Goal: Information Seeking & Learning: Learn about a topic

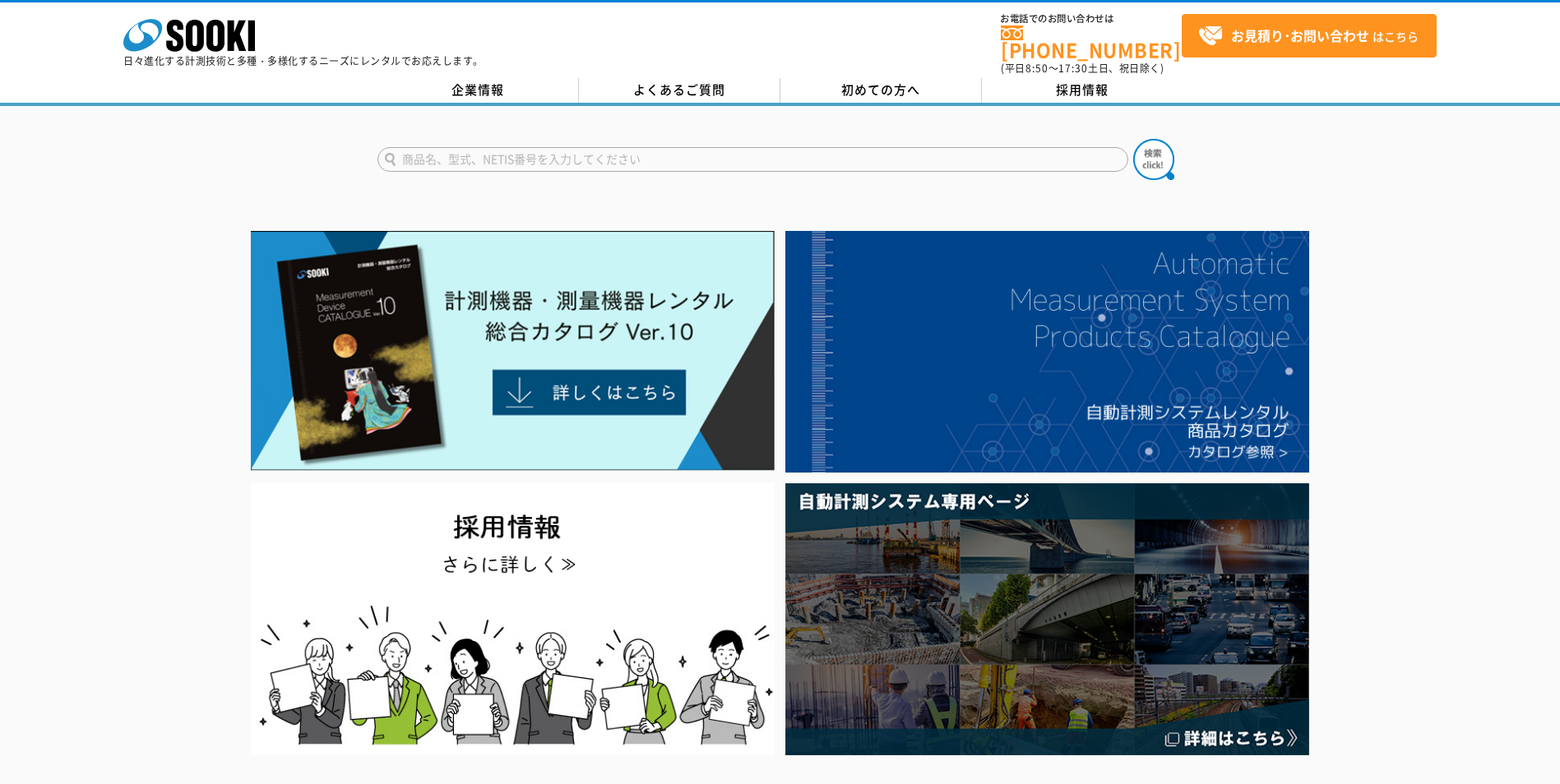
click at [629, 152] on input "text" at bounding box center [753, 159] width 751 height 24
type input "流量計"
click at [1159, 156] on img at bounding box center [1154, 159] width 41 height 41
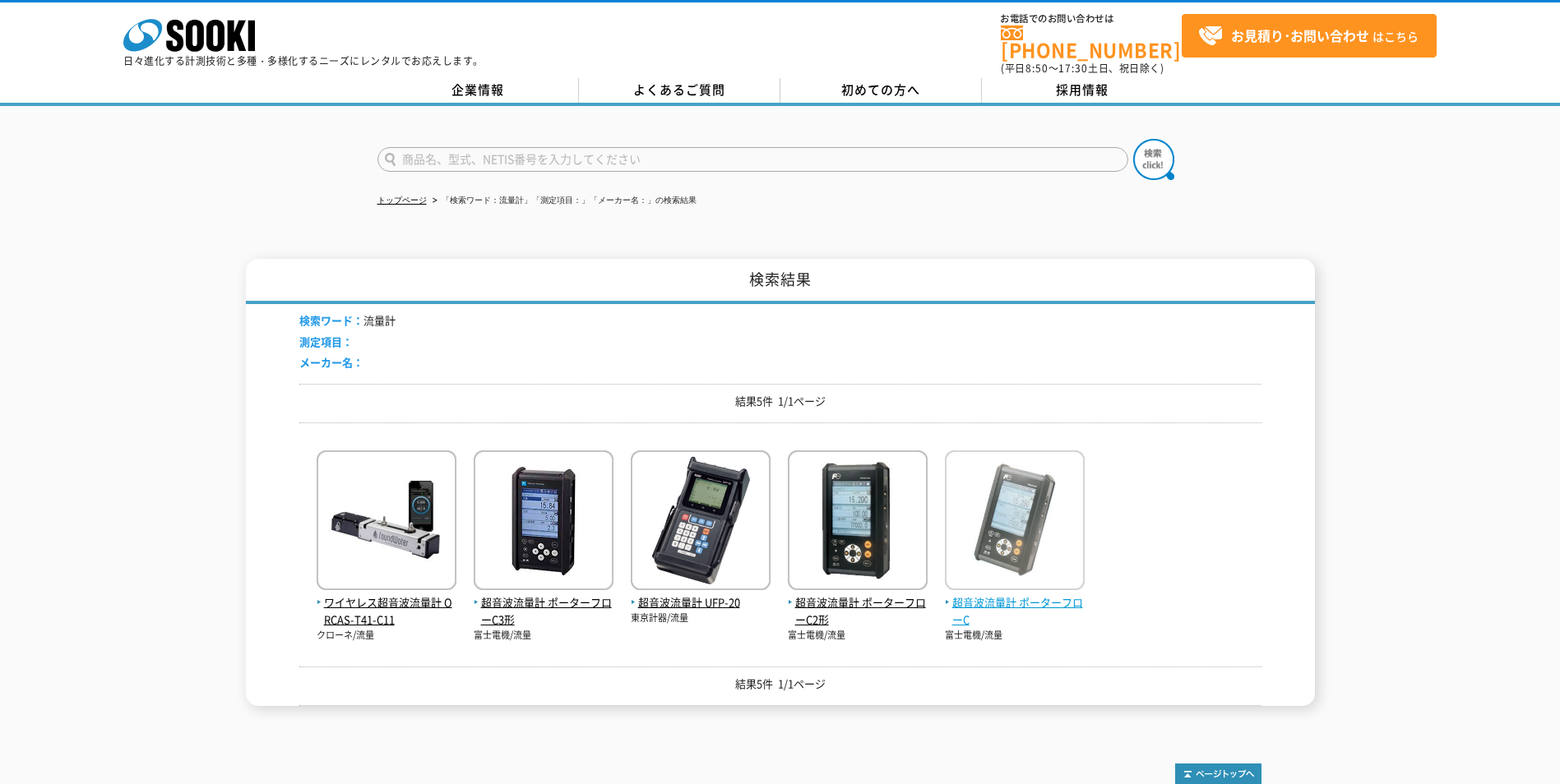
click at [977, 569] on img at bounding box center [1015, 522] width 140 height 144
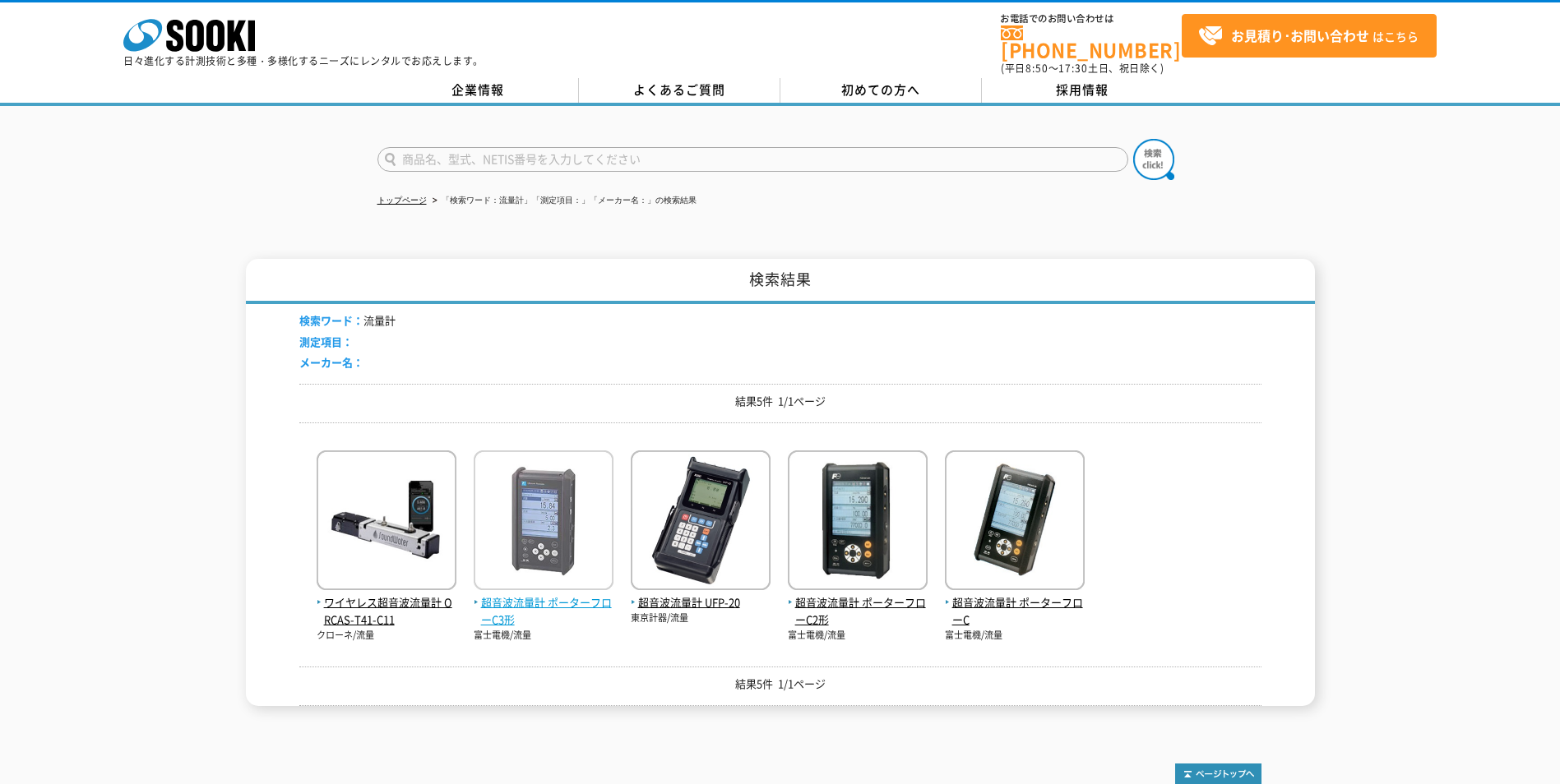
click at [534, 554] on img at bounding box center [544, 522] width 140 height 144
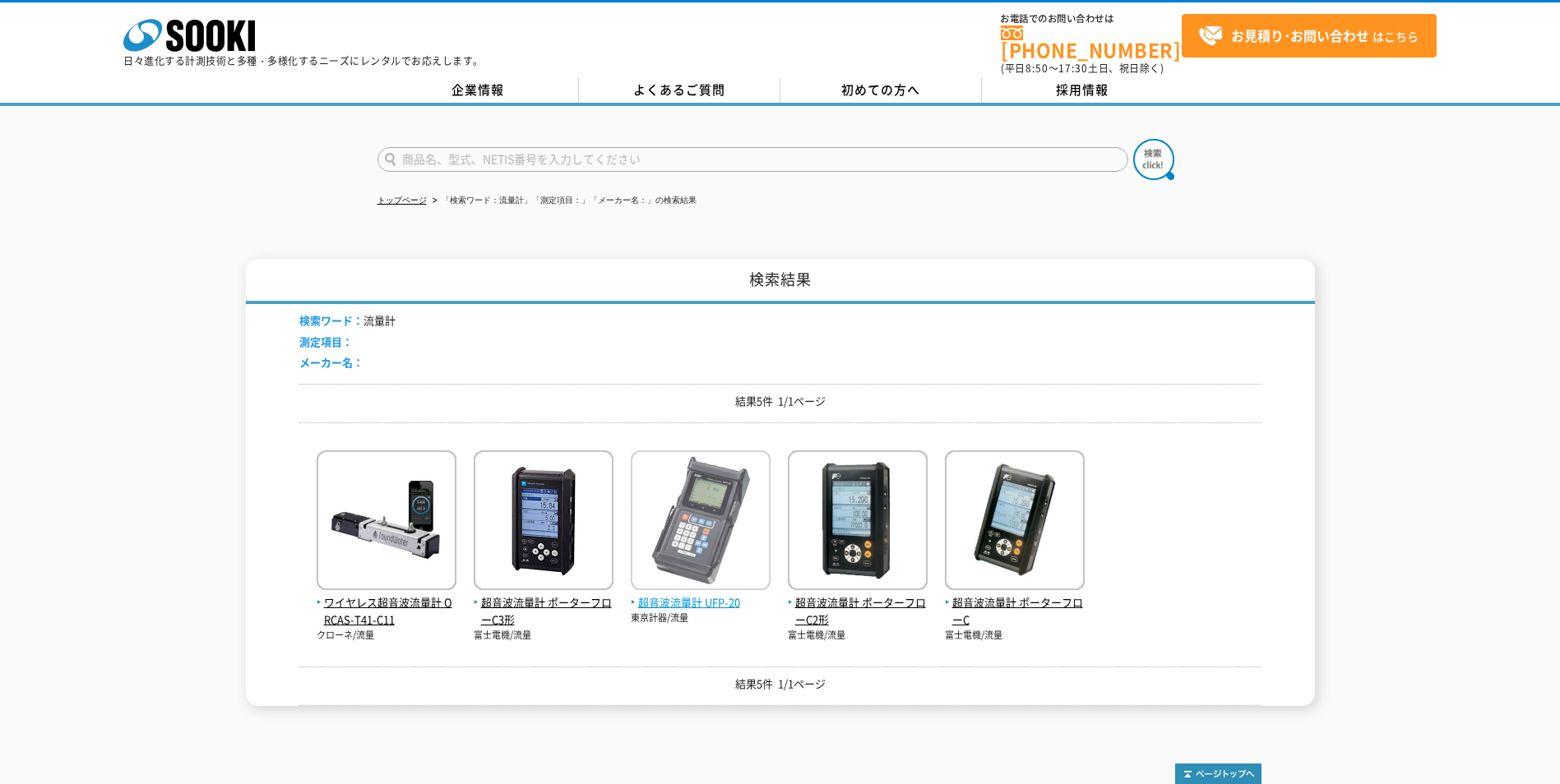
click at [698, 557] on img at bounding box center [701, 522] width 140 height 144
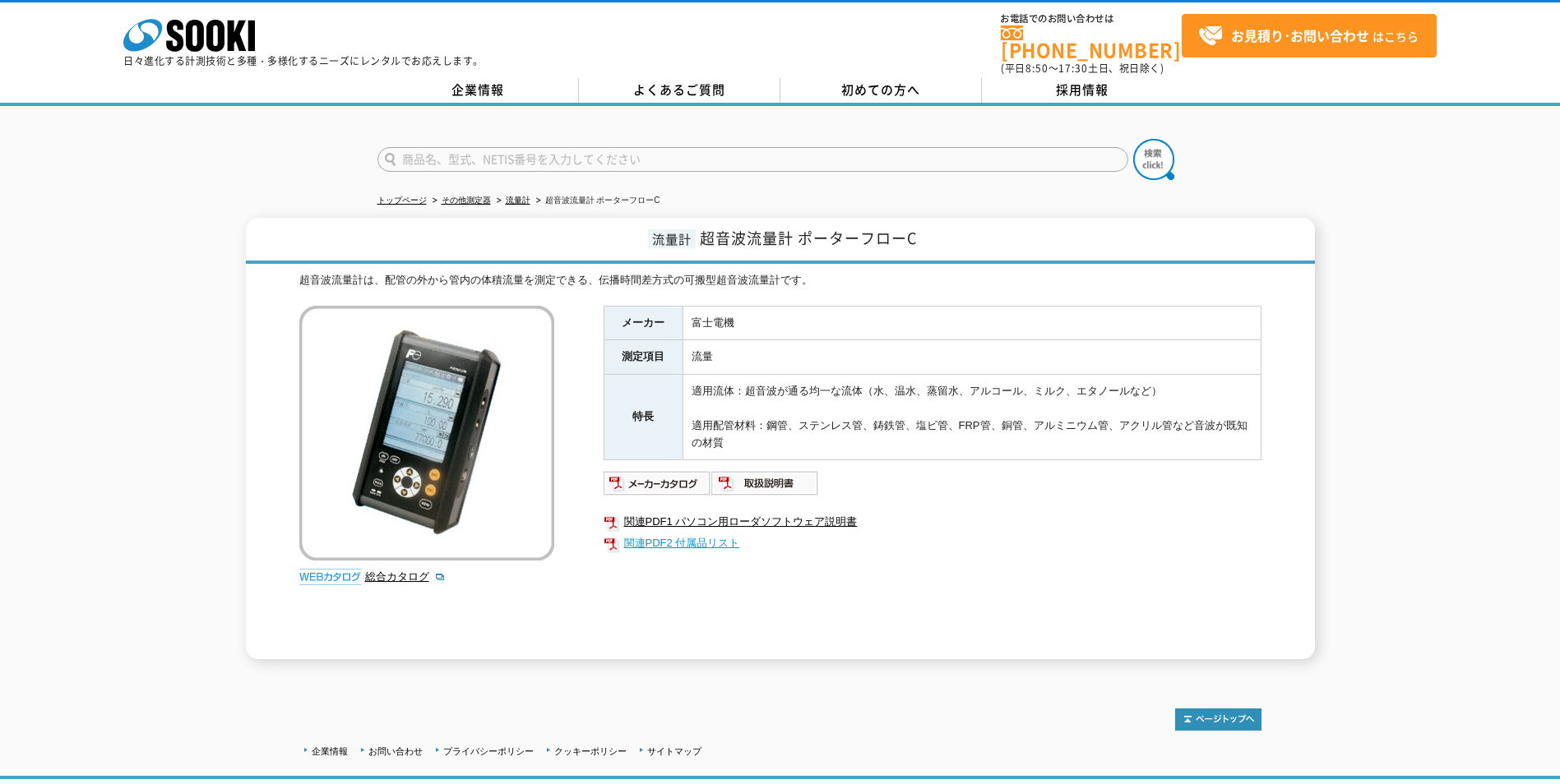
click at [706, 534] on link "関連PDF2 付属品リスト" at bounding box center [932, 543] width 658 height 21
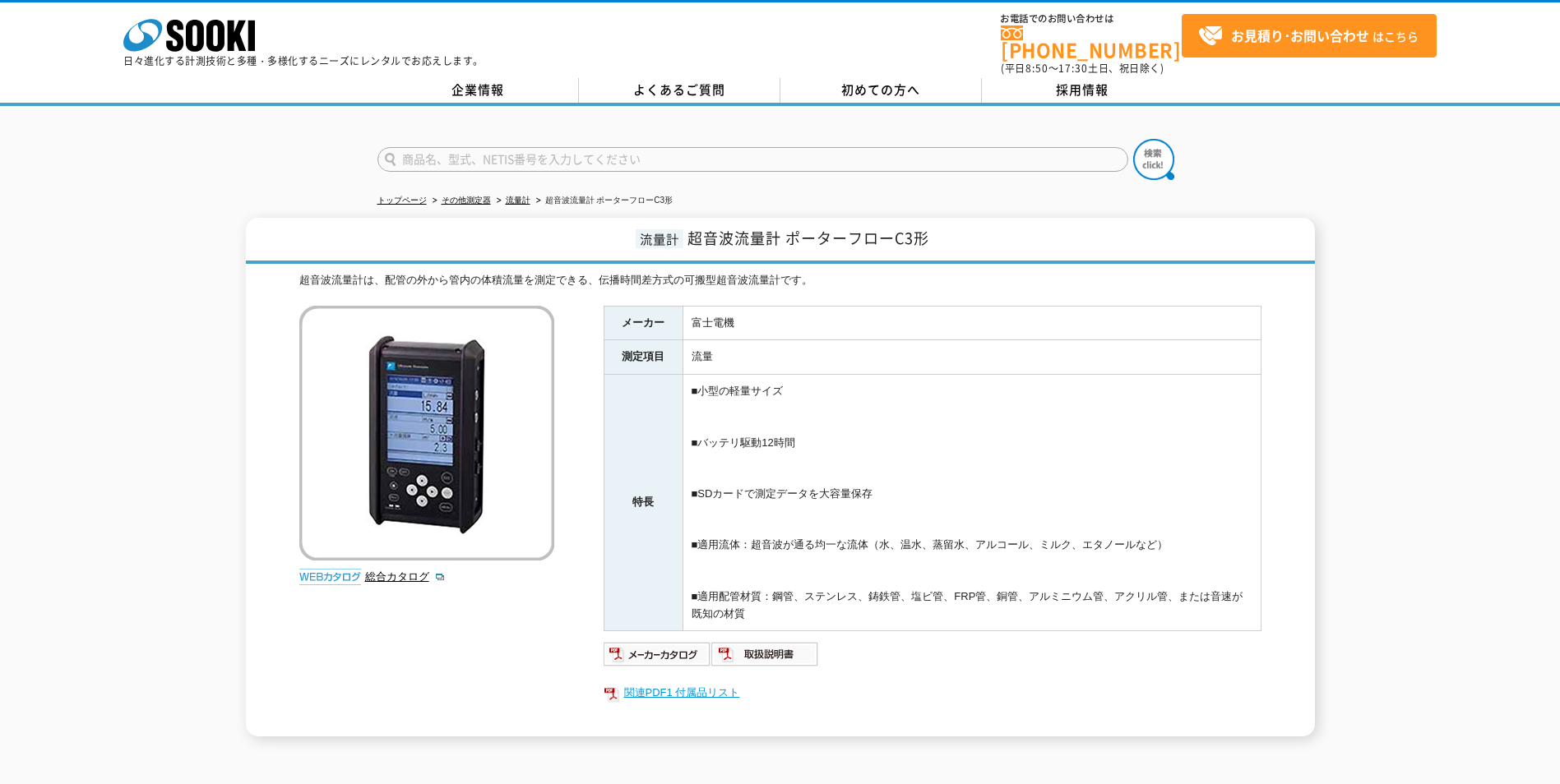
click at [655, 682] on link "関連PDF1 付属品リスト" at bounding box center [932, 692] width 658 height 21
click at [411, 570] on link "総合カタログ" at bounding box center [406, 576] width 81 height 13
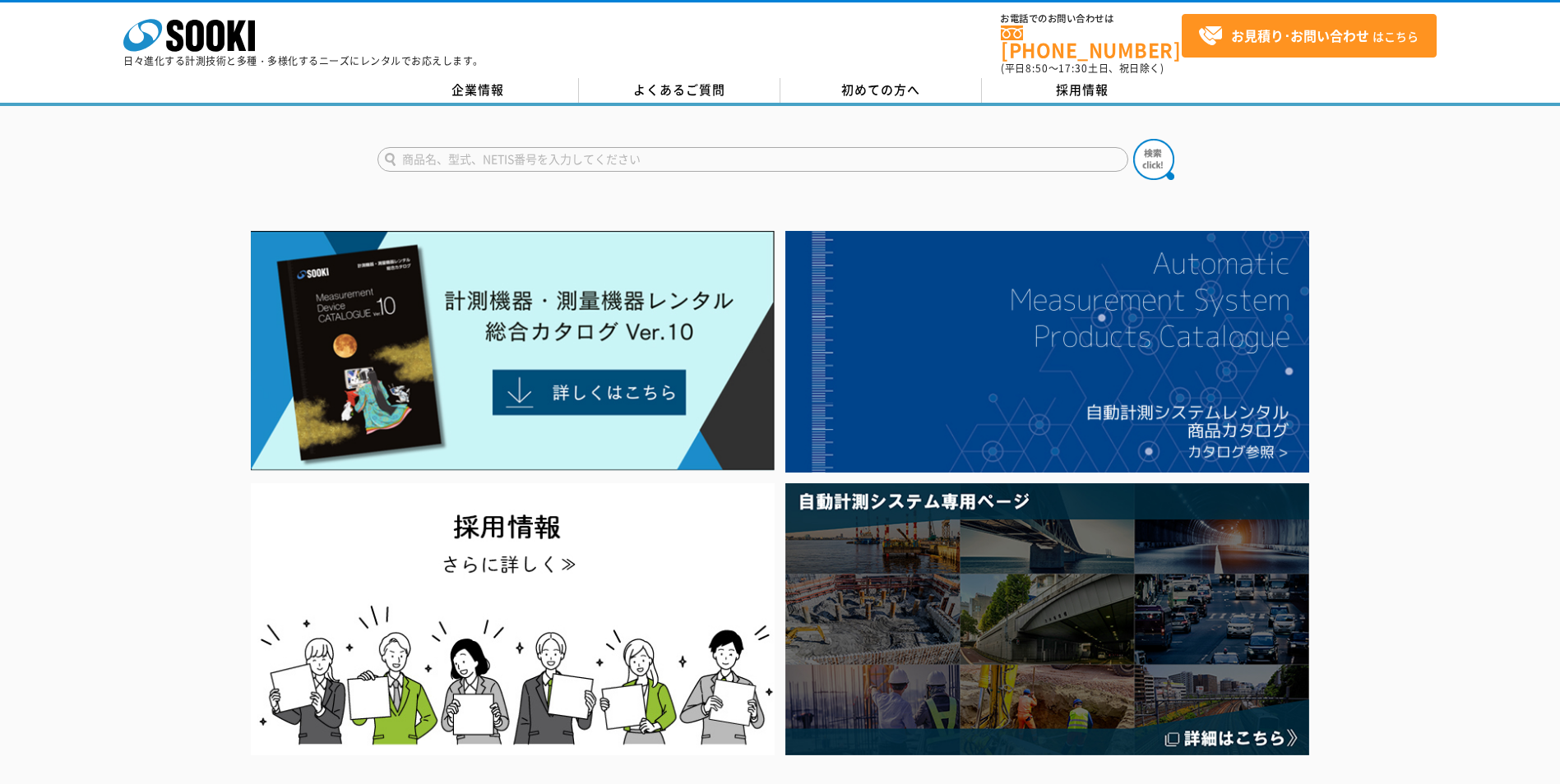
click at [471, 149] on input "text" at bounding box center [753, 159] width 751 height 24
type input "流量計"
click at [1154, 151] on img at bounding box center [1154, 159] width 41 height 41
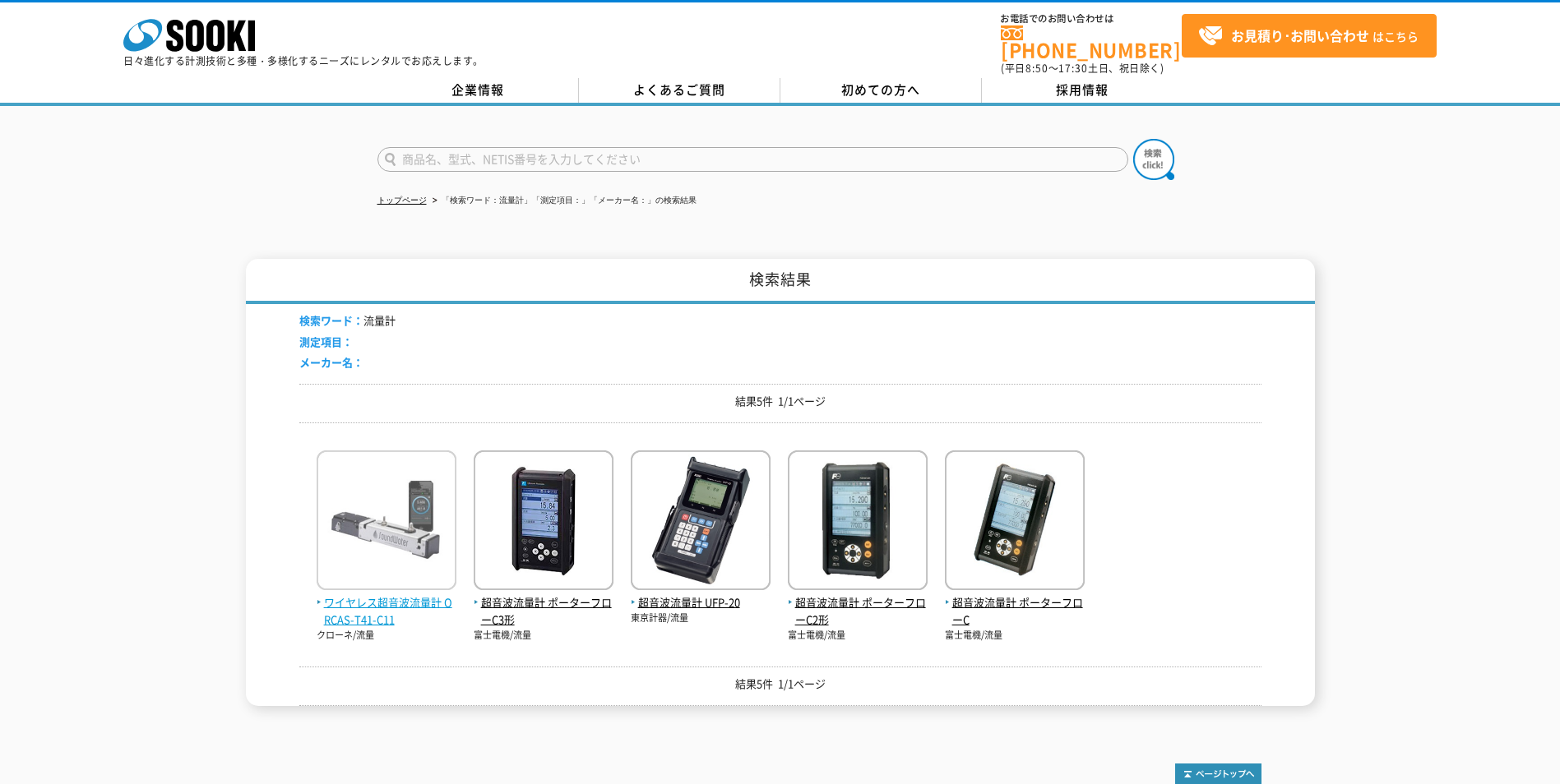
click at [417, 579] on img at bounding box center [386, 522] width 140 height 144
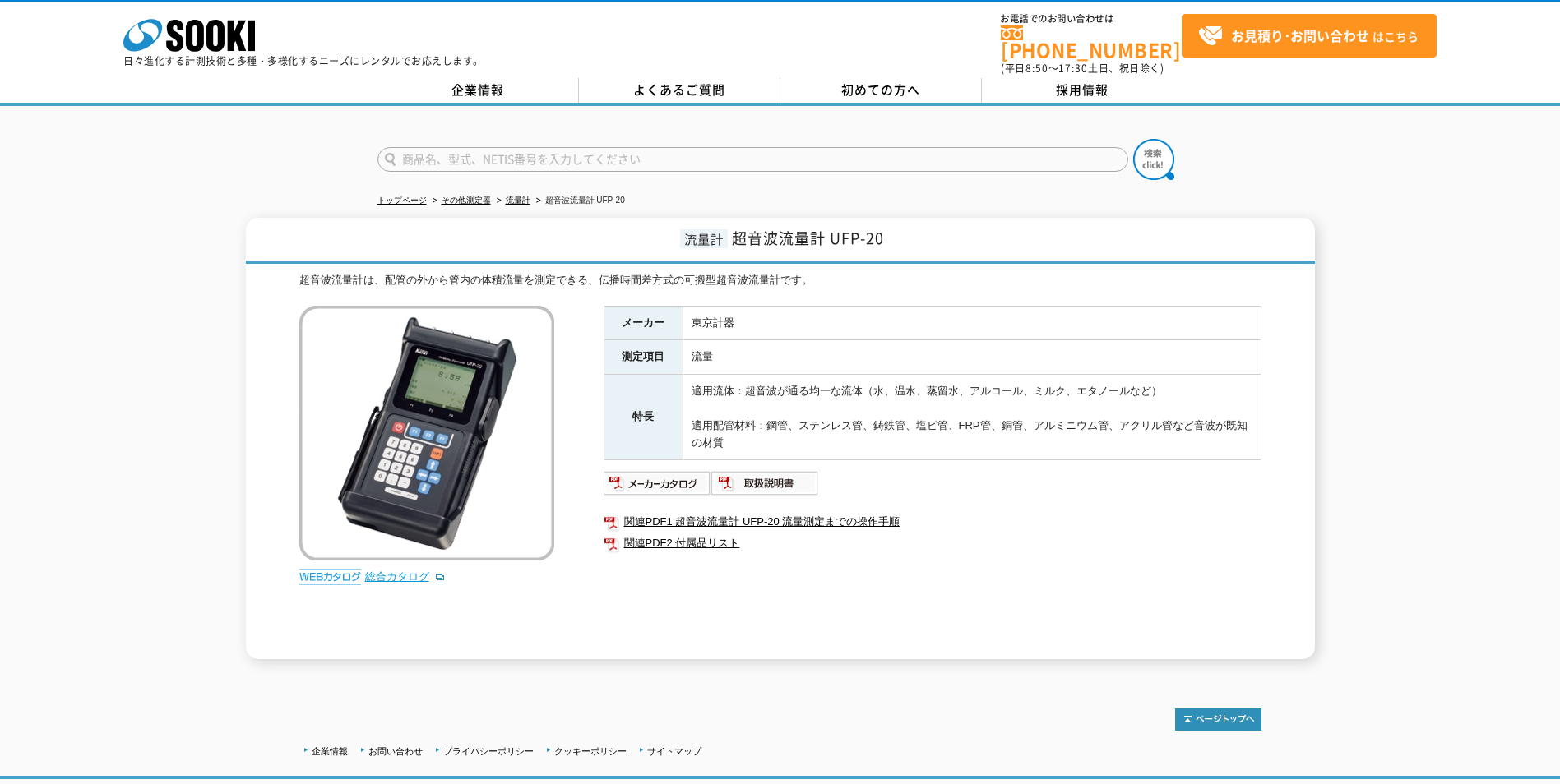
click at [385, 570] on link "総合カタログ" at bounding box center [406, 576] width 81 height 13
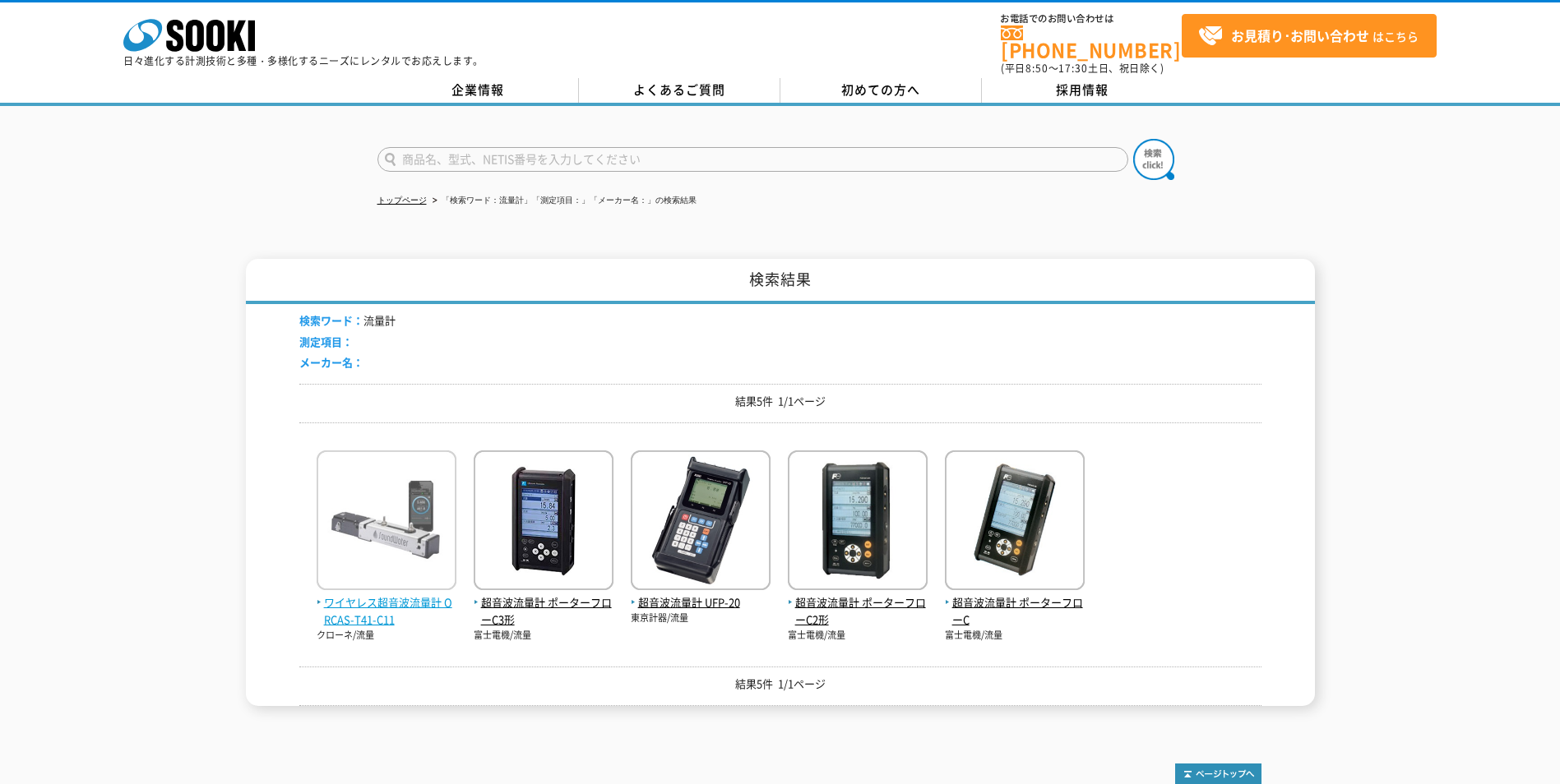
click at [339, 601] on span "ワイヤレス超音波流量計 ORCAS-T41-C11" at bounding box center [386, 612] width 140 height 34
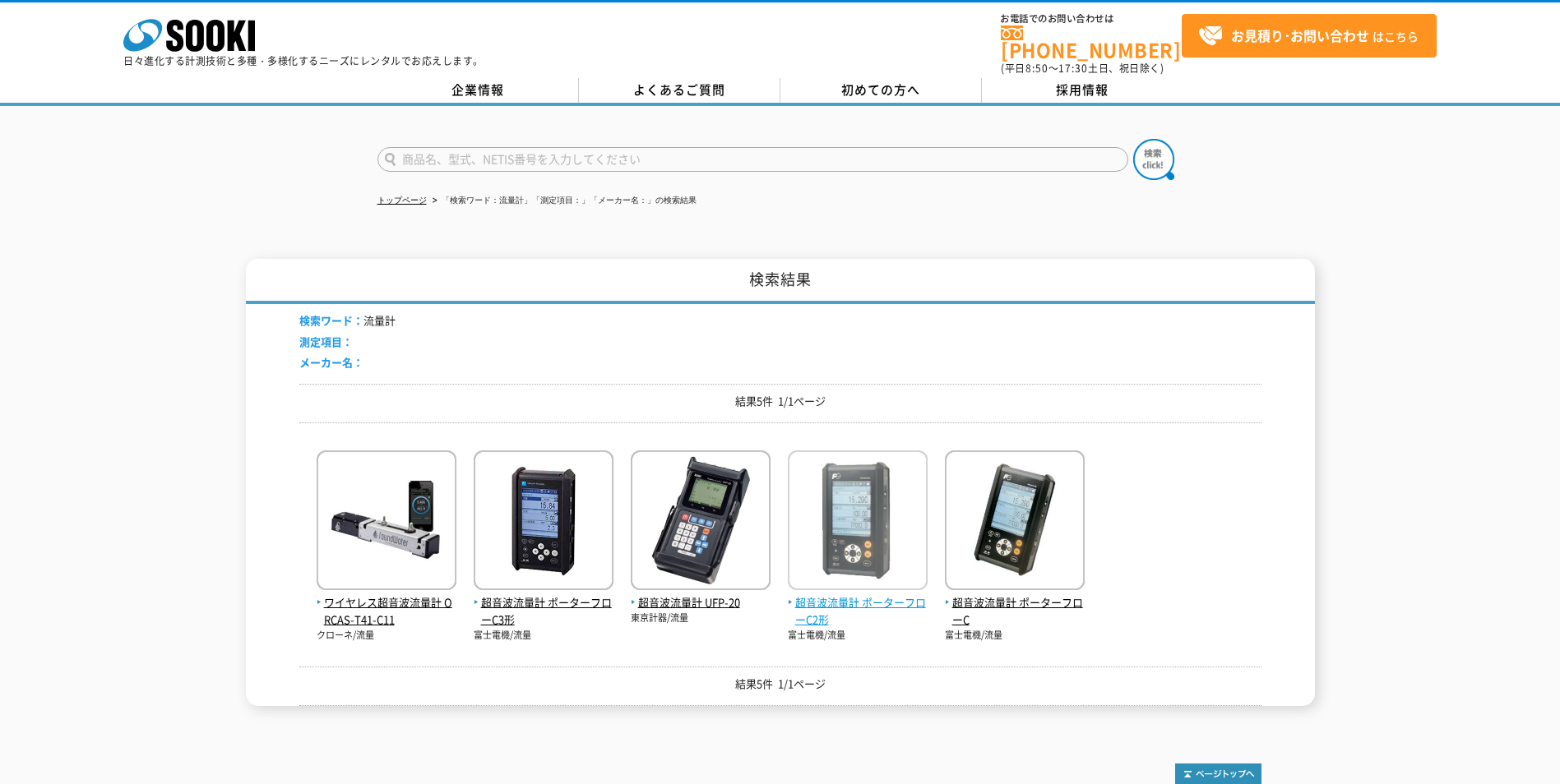
scroll to position [154, 0]
